Goal: Use online tool/utility: Use online tool/utility

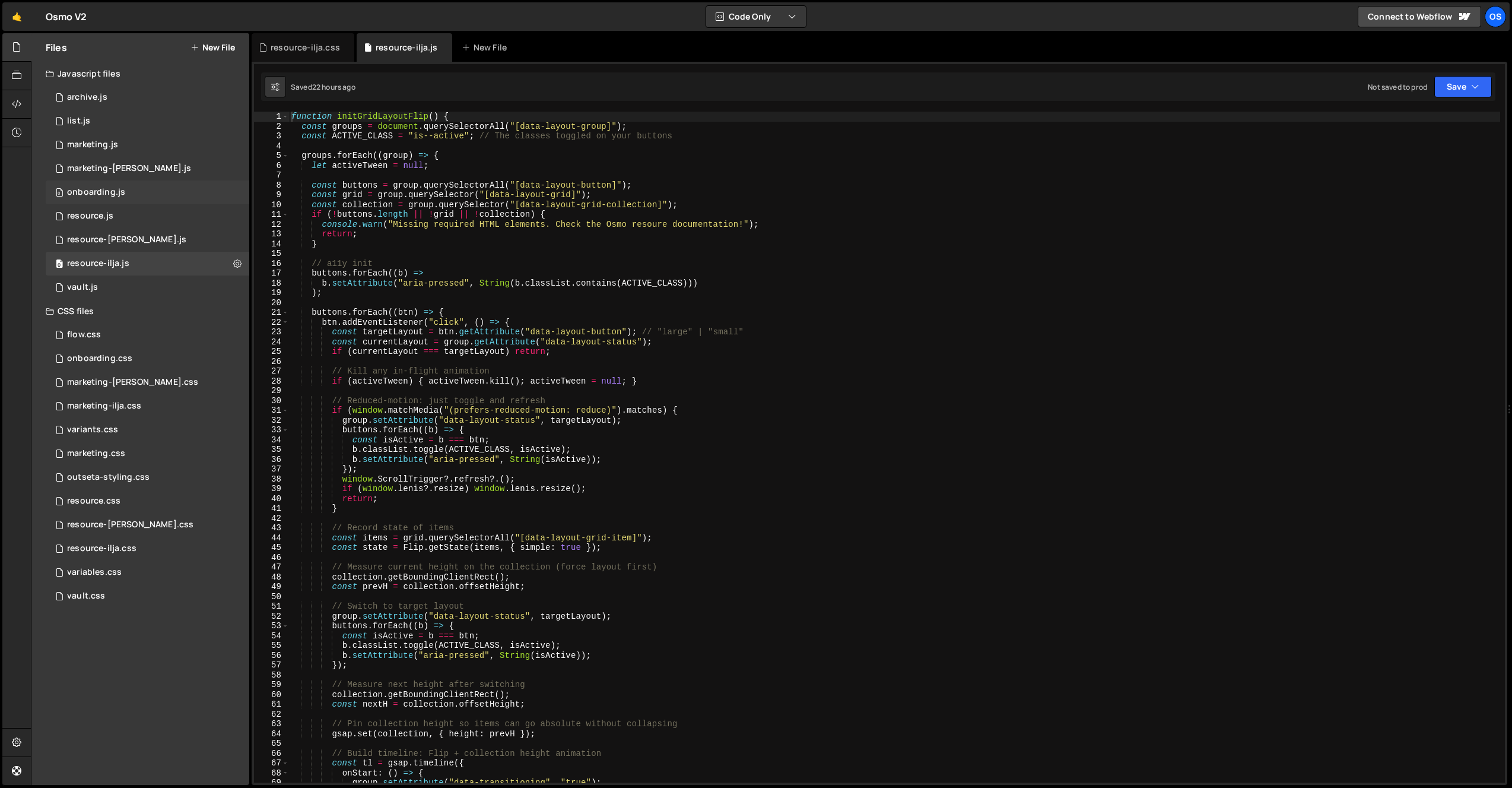
click at [136, 198] on div "0 onboarding.js 0" at bounding box center [148, 192] width 204 height 24
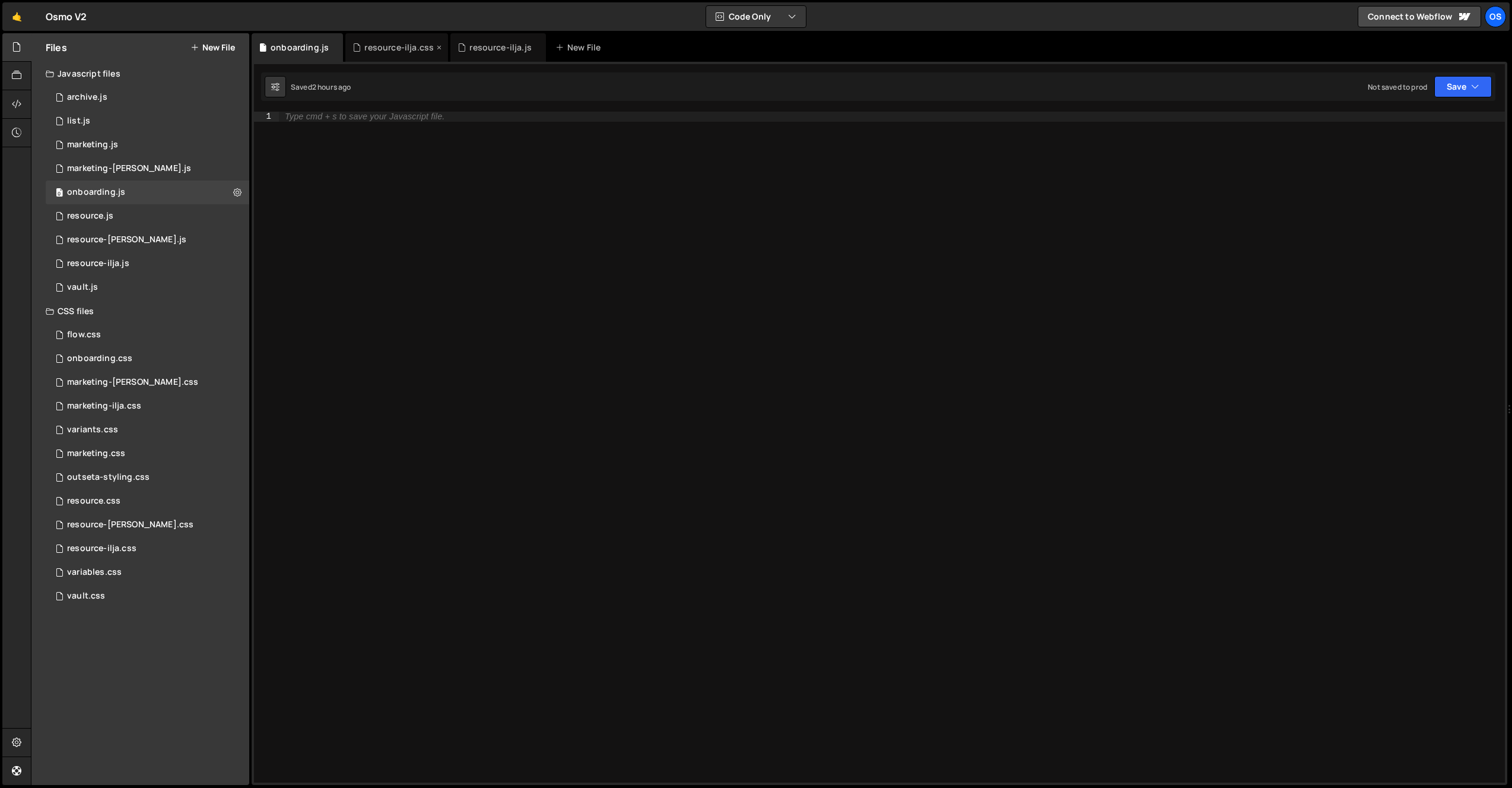
click at [426, 46] on div "resource-ilja.css" at bounding box center [399, 47] width 70 height 12
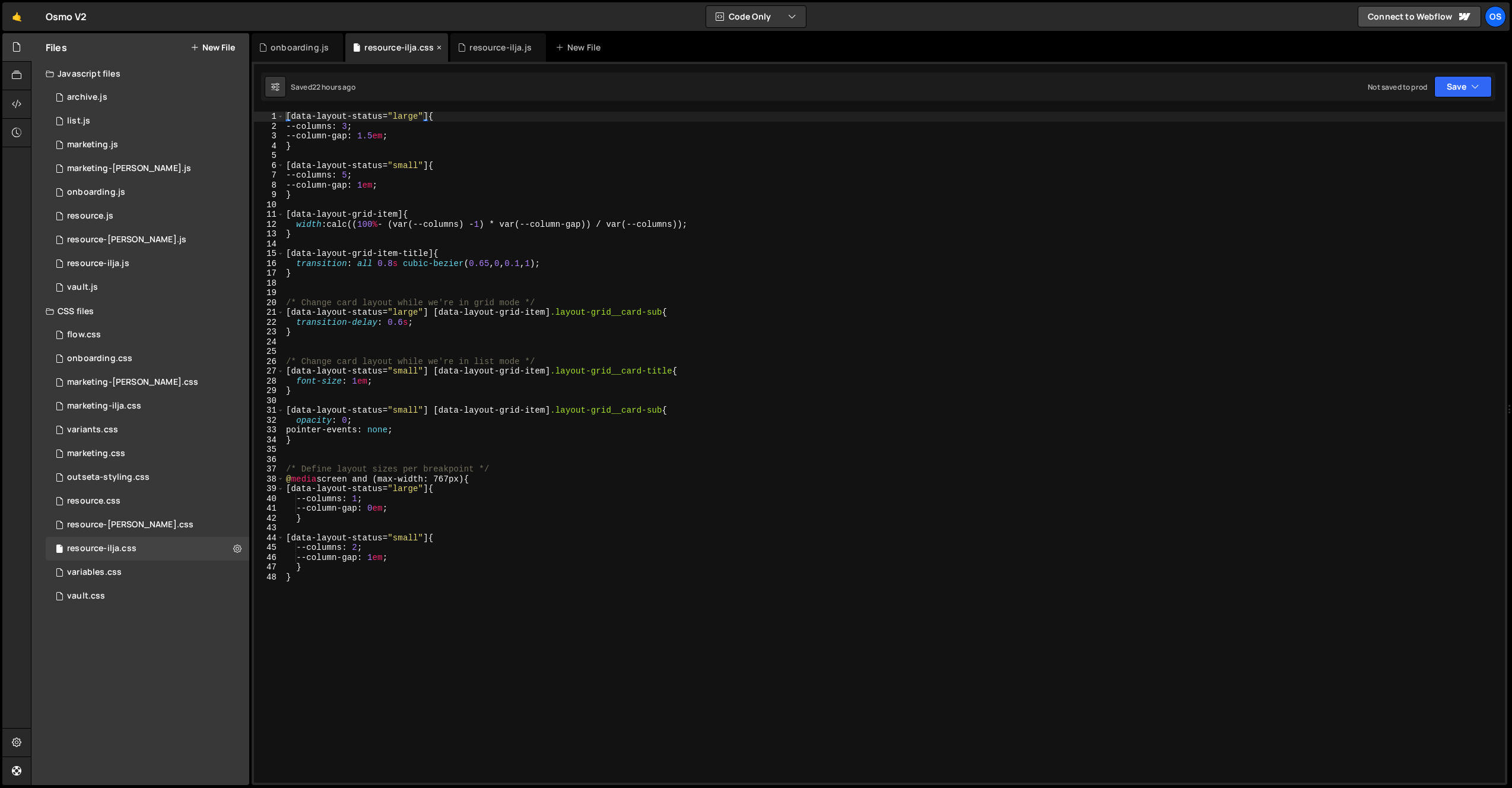
click at [430, 48] on div "resource-ilja.css" at bounding box center [396, 48] width 103 height 28
click at [437, 47] on icon at bounding box center [439, 47] width 8 height 12
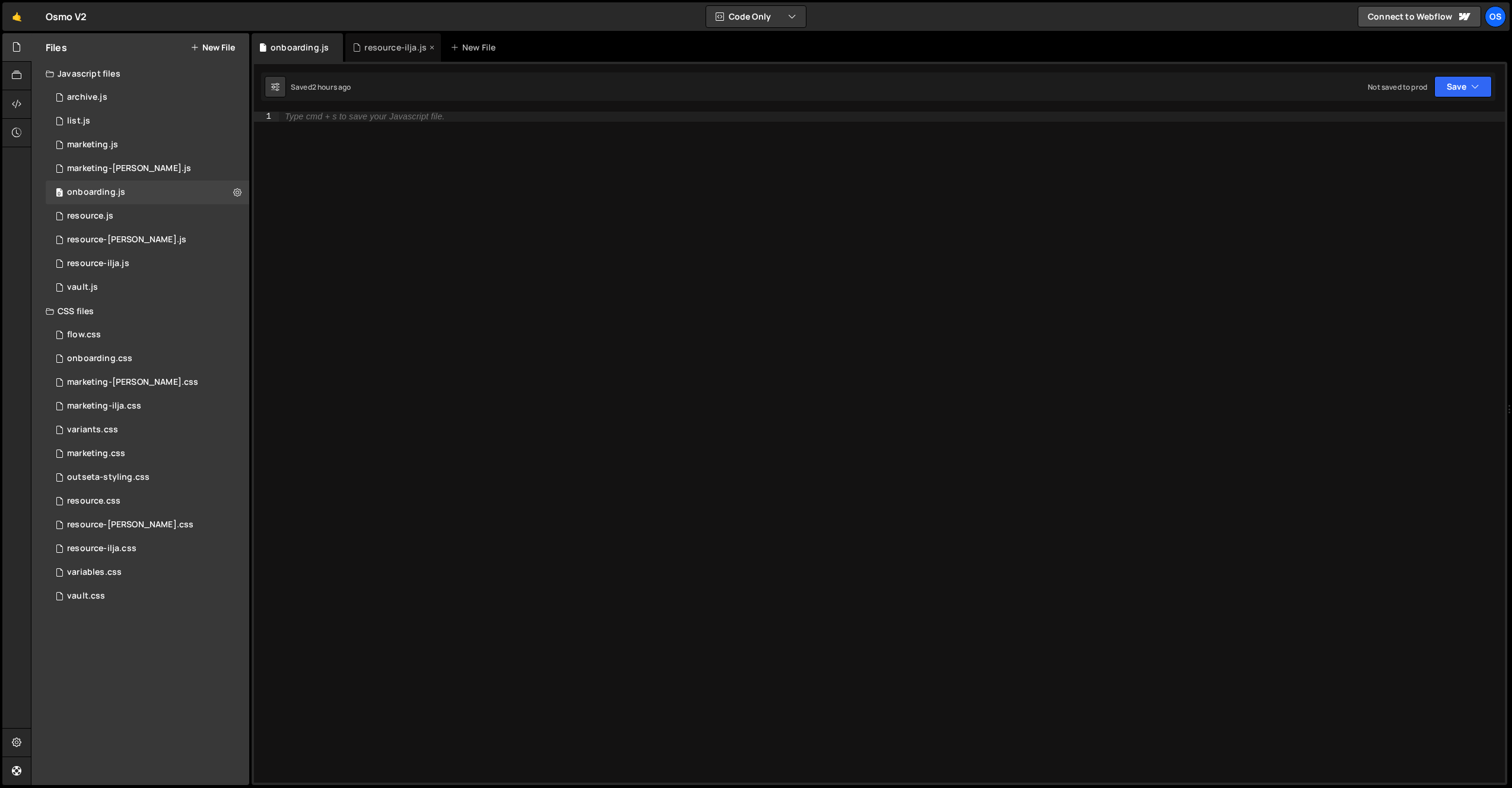
click at [432, 48] on icon at bounding box center [432, 47] width 8 height 12
click at [117, 678] on div "Files New File Javascript files 0 archive.js 0 0 list.js 0 0 marketing.js 0 0 0…" at bounding box center [141, 409] width 218 height 752
click at [136, 496] on div "resource.css 0" at bounding box center [148, 501] width 204 height 24
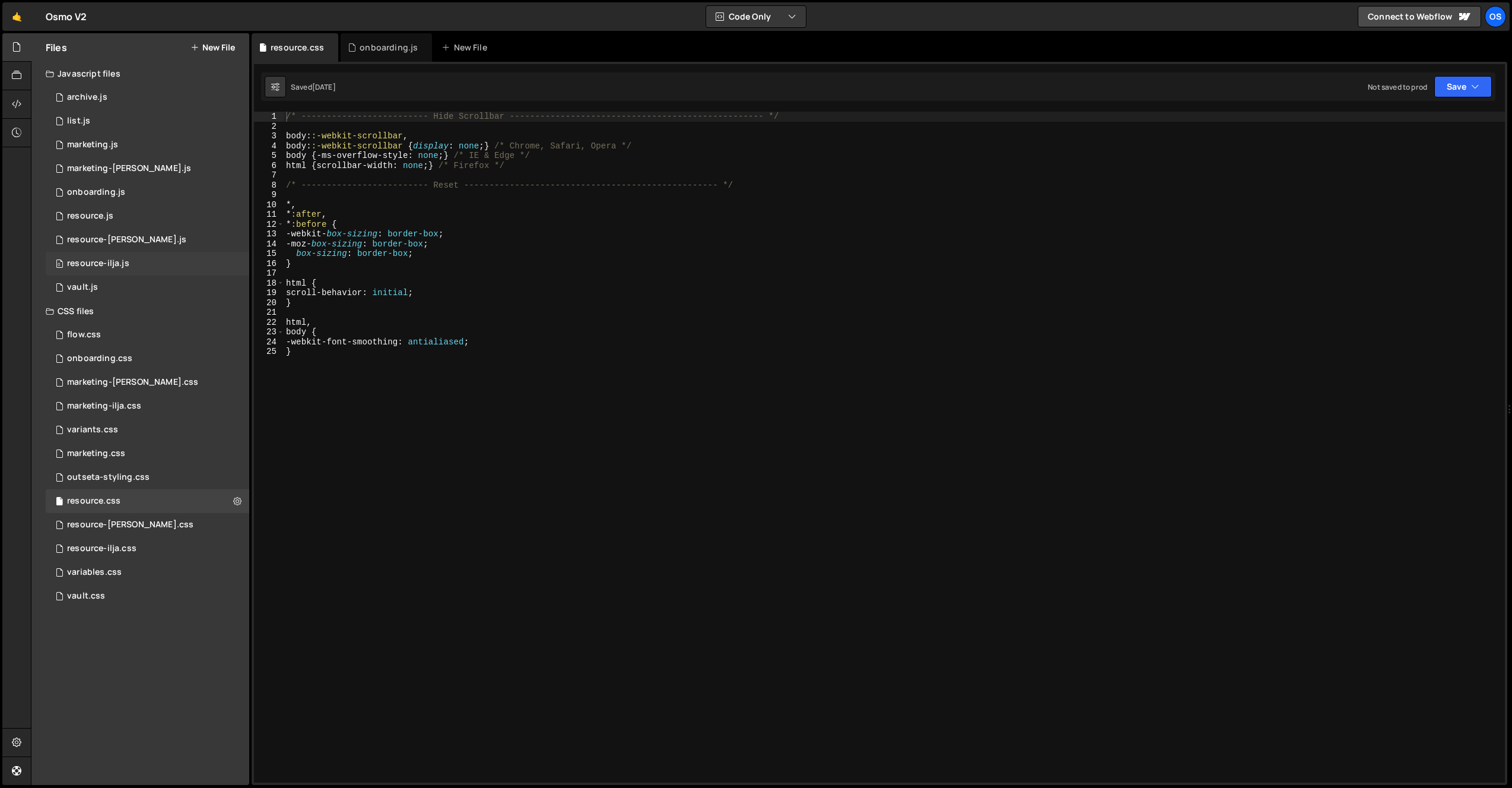
drag, startPoint x: 124, startPoint y: 358, endPoint x: 206, endPoint y: 252, distance: 134.0
click at [124, 358] on div "onboarding.css" at bounding box center [99, 358] width 65 height 11
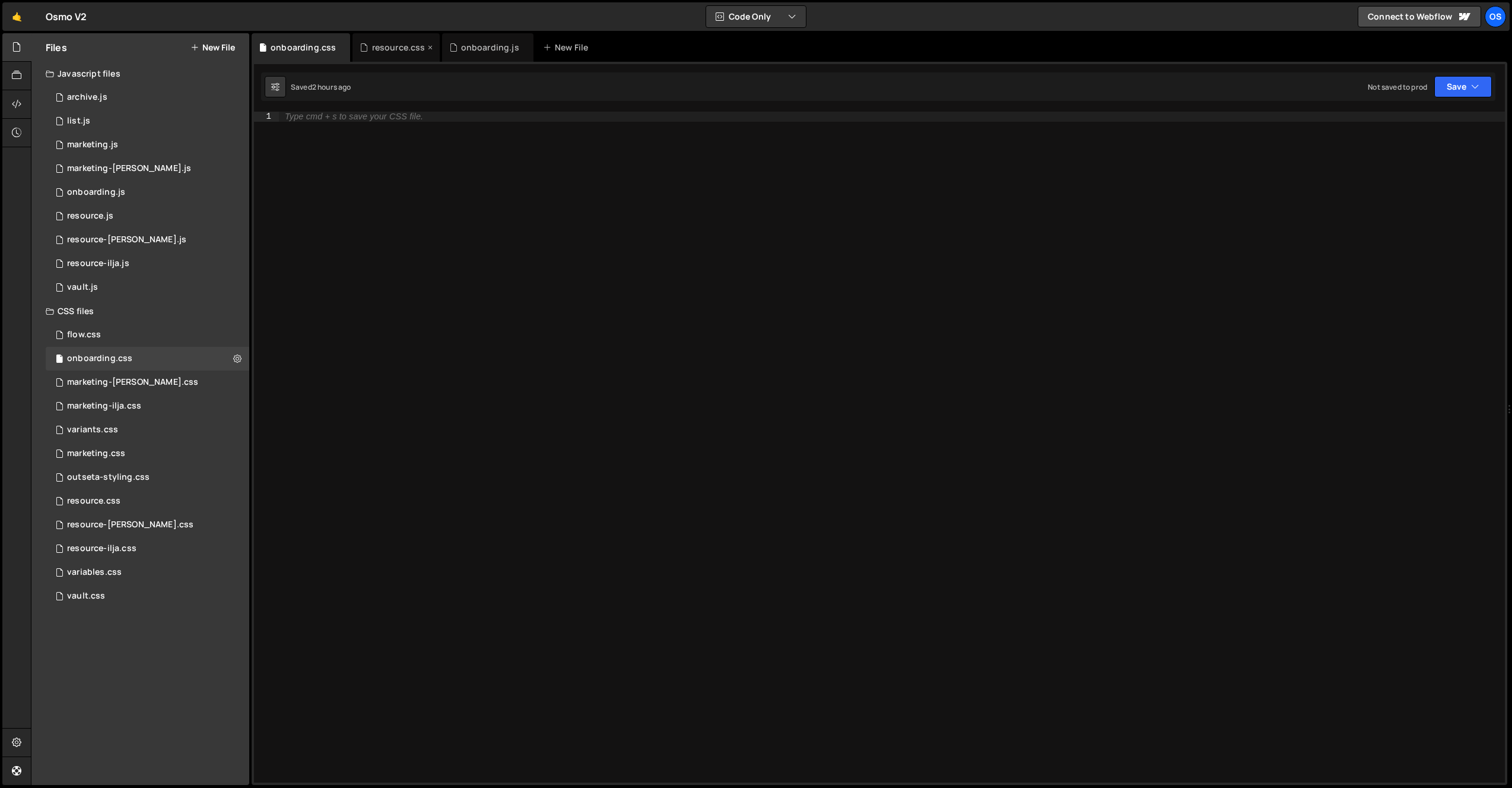
click at [430, 46] on icon at bounding box center [430, 47] width 8 height 12
click at [416, 170] on div "Type cmd + s to save your CSS file." at bounding box center [891, 457] width 1226 height 691
click at [377, 53] on div "onboarding.js" at bounding box center [401, 47] width 58 height 12
click at [436, 259] on div "Type cmd + s to save your Javascript file." at bounding box center [891, 457] width 1226 height 691
